Goal: Task Accomplishment & Management: Use online tool/utility

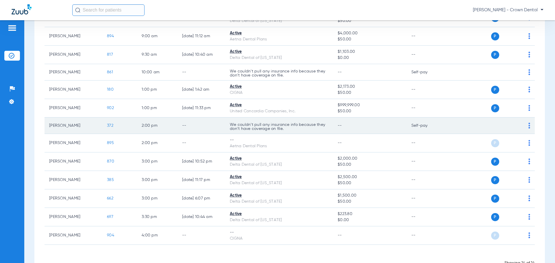
scroll to position [116, 0]
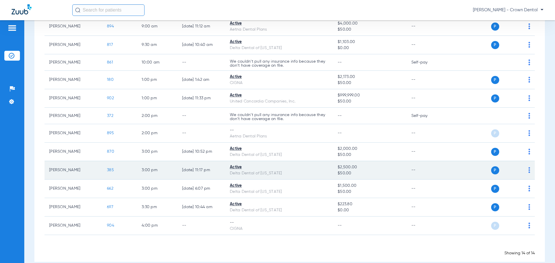
click at [109, 170] on span "385" at bounding box center [110, 170] width 7 height 4
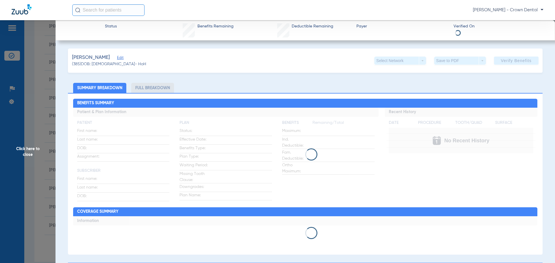
click at [29, 138] on span "Click here to close" at bounding box center [27, 151] width 55 height 263
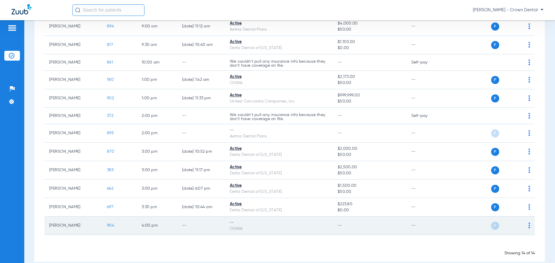
click at [528, 226] on img at bounding box center [529, 226] width 2 height 6
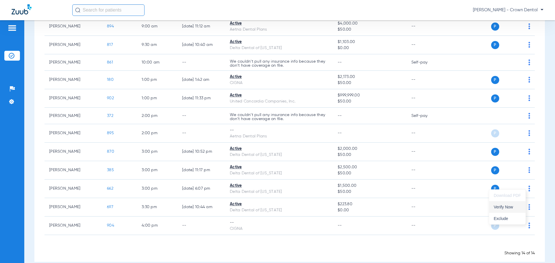
click at [508, 209] on span "Verify Now" at bounding box center [506, 207] width 27 height 4
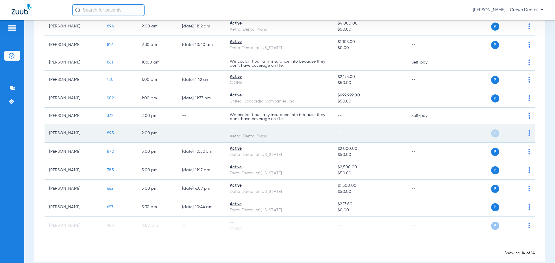
click at [526, 135] on td "P S" at bounding box center [489, 133] width 89 height 18
click at [528, 133] on img at bounding box center [529, 133] width 2 height 6
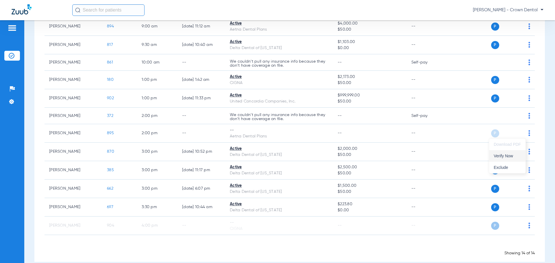
click at [509, 160] on button "Verify Now" at bounding box center [507, 156] width 36 height 12
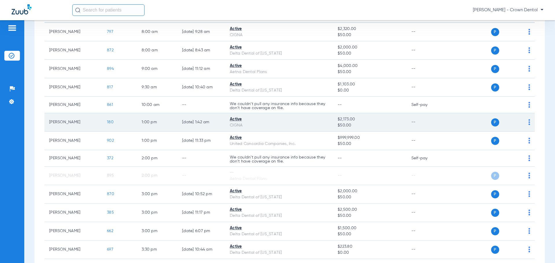
scroll to position [29, 0]
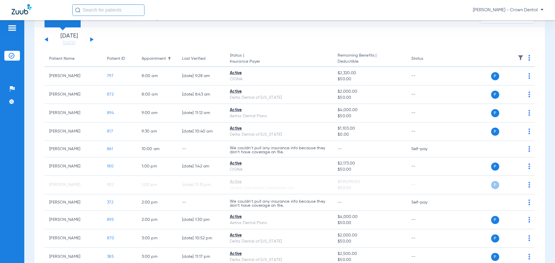
click at [93, 40] on div "[DATE] [DATE] [DATE] [DATE] [DATE] [DATE] [DATE] [DATE] [DATE] [DATE] [DATE] [D…" at bounding box center [68, 39] width 49 height 13
click at [91, 39] on button at bounding box center [91, 39] width 3 height 4
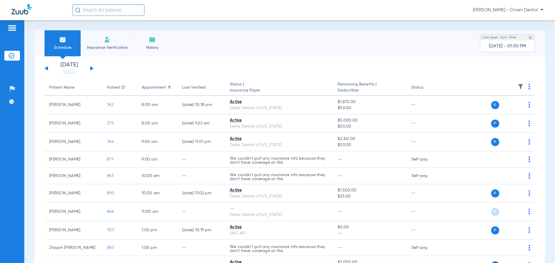
click at [91, 68] on button at bounding box center [91, 68] width 3 height 4
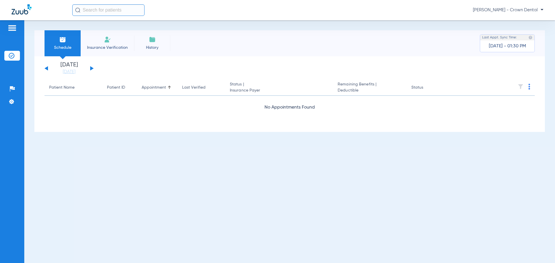
click at [91, 69] on button at bounding box center [91, 68] width 3 height 4
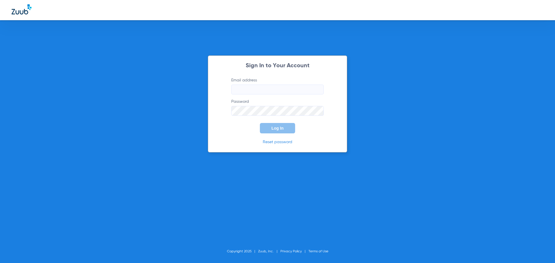
type input "[EMAIL_ADDRESS][DOMAIN_NAME]"
click at [275, 127] on span "Log In" at bounding box center [277, 128] width 12 height 5
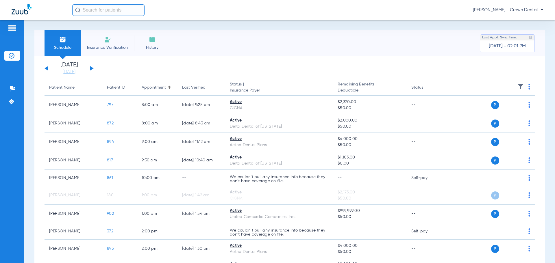
click at [91, 68] on button at bounding box center [91, 68] width 3 height 4
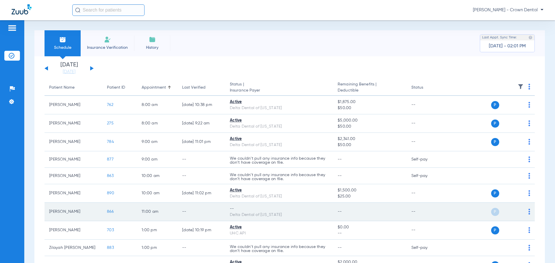
click at [523, 211] on div "P S" at bounding box center [487, 212] width 85 height 8
click at [528, 211] on img at bounding box center [529, 212] width 2 height 6
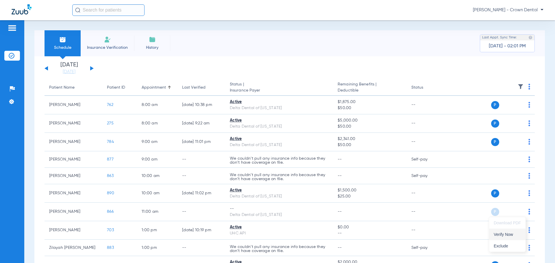
click at [506, 232] on button "Verify Now" at bounding box center [507, 235] width 36 height 12
click at [92, 69] on button at bounding box center [91, 68] width 3 height 4
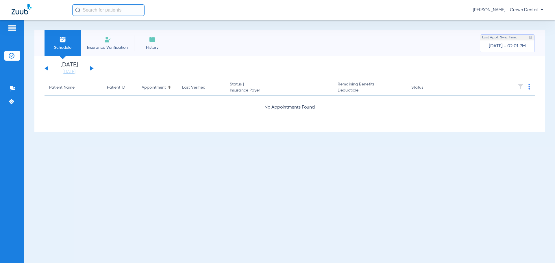
click at [93, 66] on div "[DATE] [DATE] [DATE] [DATE] [DATE] [DATE] [DATE] [DATE] [DATE] [DATE] [DATE] [D…" at bounding box center [68, 68] width 49 height 13
click at [91, 68] on button at bounding box center [91, 68] width 3 height 4
